Goal: Find specific page/section: Locate a particular part of the current website

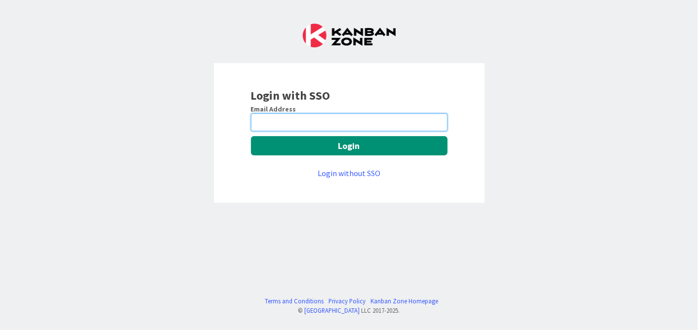
click at [282, 118] on input "email" at bounding box center [349, 123] width 197 height 18
type input "[EMAIL_ADDRESS][DOMAIN_NAME]"
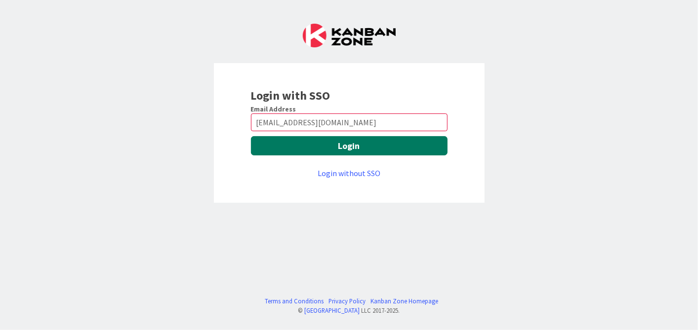
click at [255, 145] on button "Login" at bounding box center [349, 145] width 197 height 19
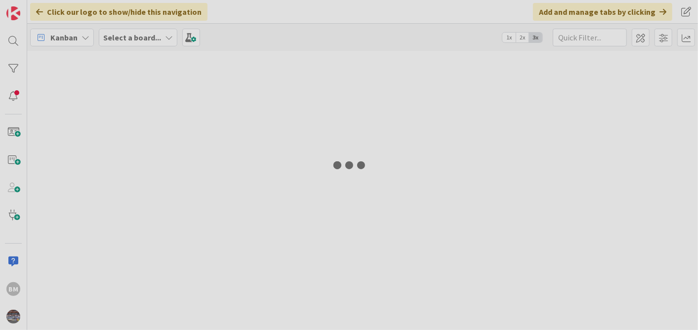
type input "1943"
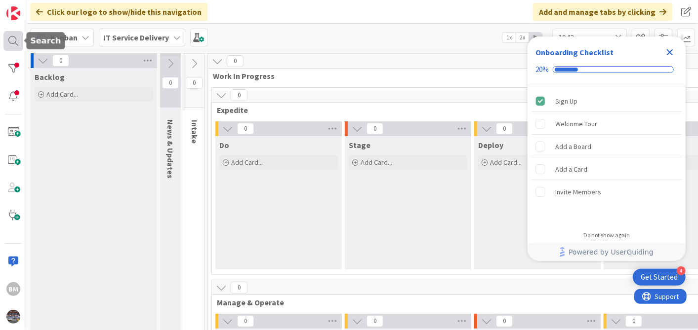
click at [10, 38] on div at bounding box center [13, 41] width 20 height 20
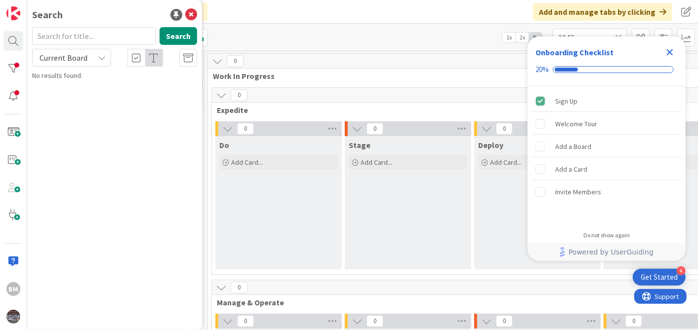
click at [71, 36] on input "text" at bounding box center [93, 36] width 123 height 18
type input "1505"
click at [83, 85] on span "Decommission Skype Environment" at bounding box center [121, 86] width 102 height 9
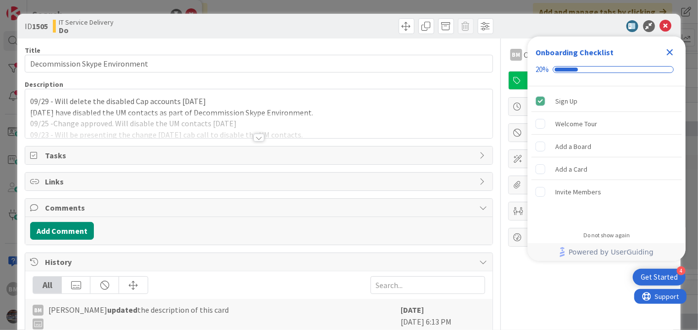
click at [31, 102] on div "09/29 - Will delete the disabled Cap accounts [DATE] [DATE] have disabled the U…" at bounding box center [258, 113] width 467 height 49
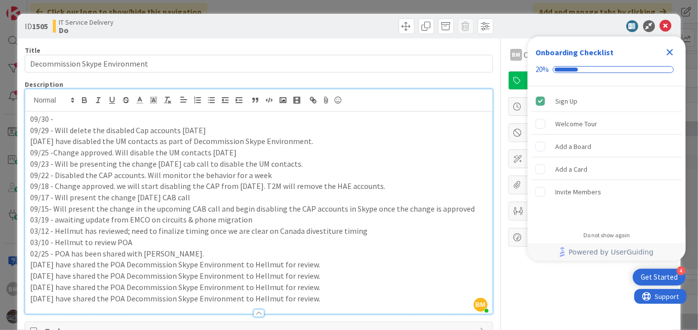
click at [75, 23] on span "IT Service Delivery" at bounding box center [86, 22] width 55 height 8
click at [67, 118] on p "09/30 -" at bounding box center [258, 119] width 457 height 11
click at [667, 52] on icon "Close Checklist" at bounding box center [670, 52] width 12 height 12
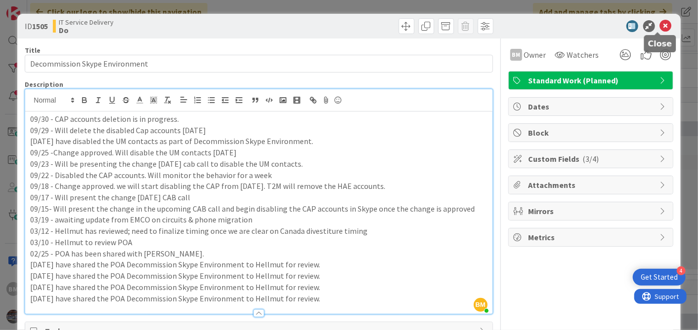
click at [660, 23] on icon at bounding box center [666, 26] width 12 height 12
